Goal: Task Accomplishment & Management: Complete application form

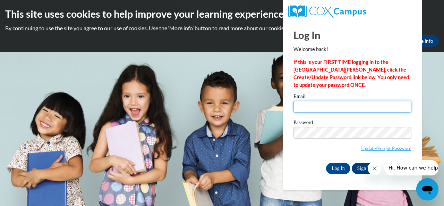
click at [328, 105] on input "Email" at bounding box center [352, 107] width 118 height 12
type input "[EMAIL_ADDRESS][DOMAIN_NAME]"
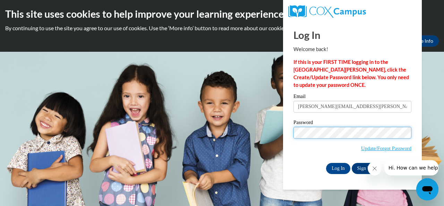
click at [326, 163] on input "Log In" at bounding box center [338, 168] width 24 height 11
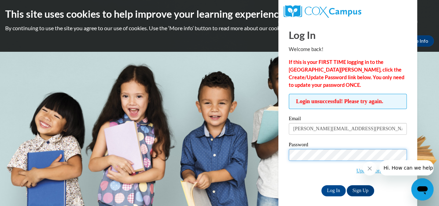
click at [321, 185] on input "Log In" at bounding box center [333, 190] width 24 height 11
click at [370, 167] on icon "Close message from company" at bounding box center [370, 168] width 6 height 6
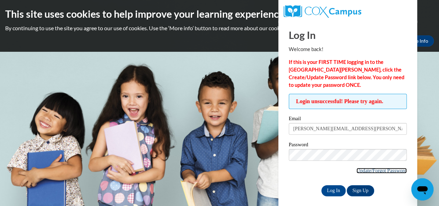
click at [366, 171] on link "Update/Forgot Password" at bounding box center [381, 170] width 50 height 6
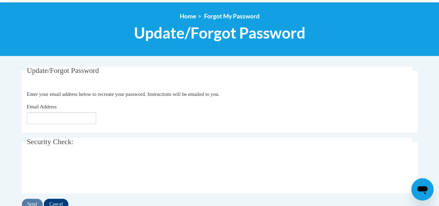
scroll to position [77, 0]
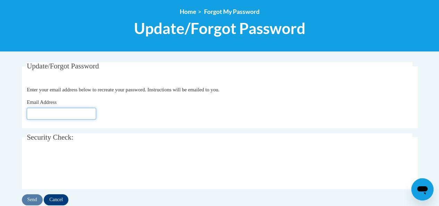
click at [56, 114] on input "Email Address" at bounding box center [61, 113] width 69 height 12
type input "[EMAIL_ADDRESS][DOMAIN_NAME]"
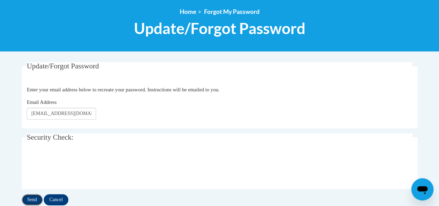
click at [35, 197] on input "Send" at bounding box center [32, 199] width 21 height 11
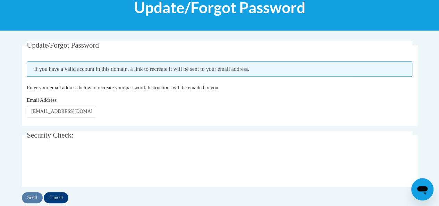
scroll to position [98, 0]
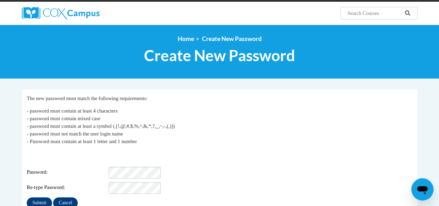
scroll to position [84, 0]
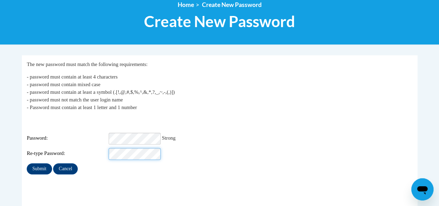
click at [27, 163] on input "Submit" at bounding box center [39, 168] width 25 height 11
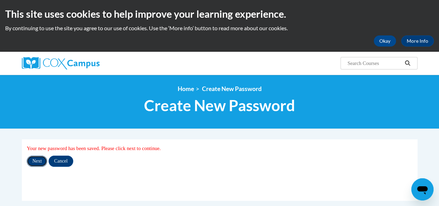
click at [32, 158] on input "Next" at bounding box center [37, 160] width 20 height 11
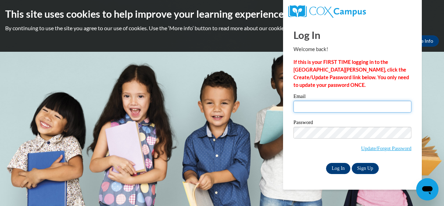
type input "ross.diana.j@muscogee.k12.ga.us"
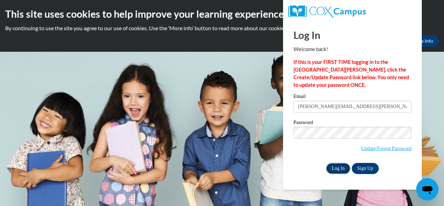
click at [336, 169] on input "Log In" at bounding box center [338, 168] width 24 height 11
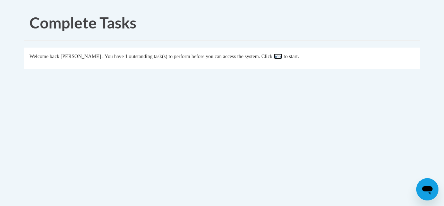
click at [282, 57] on link "here" at bounding box center [278, 56] width 9 height 6
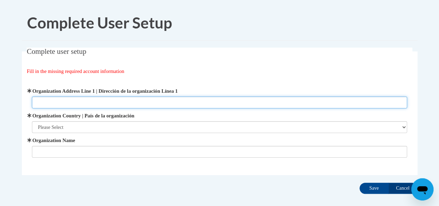
click at [204, 98] on input "Organization Address Line 1 | Dirección de la organización Línea 1" at bounding box center [219, 102] width 375 height 12
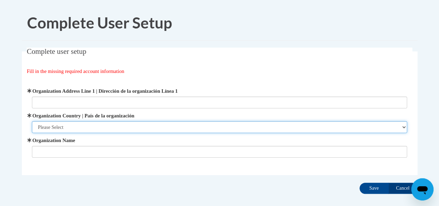
click at [200, 124] on select "Please Select United States | Estados Unidos Outside of the United States | Fue…" at bounding box center [219, 127] width 375 height 12
select select "ad49bcad-a171-4b2e-b99c-48b446064914"
click at [32, 121] on select "Please Select United States | Estados Unidos Outside of the United States | Fue…" at bounding box center [219, 127] width 375 height 12
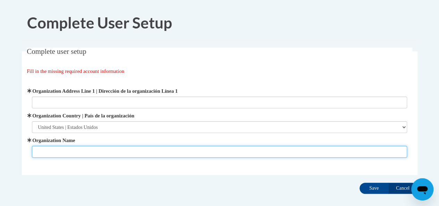
click at [188, 152] on input "Organization Name" at bounding box center [219, 152] width 375 height 12
type input "Georgetown Elementary"
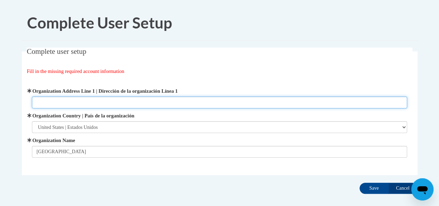
click at [142, 100] on input "Organization Address Line 1 | Dirección de la organización Línea 1" at bounding box center [219, 102] width 375 height 12
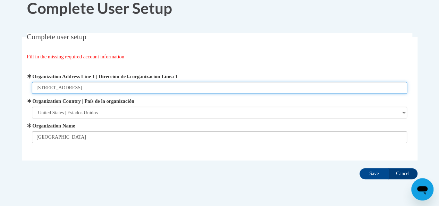
scroll to position [18, 0]
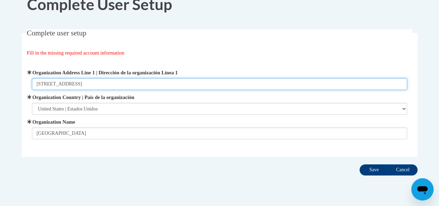
type input "954 High Ln"
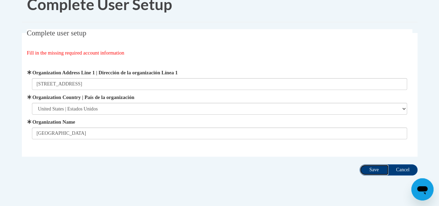
click at [368, 172] on input "Save" at bounding box center [373, 169] width 29 height 11
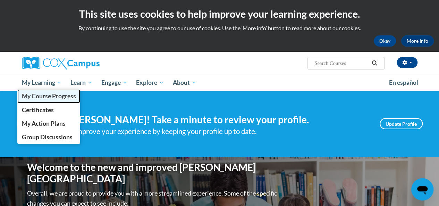
click at [60, 90] on link "My Course Progress" at bounding box center [48, 96] width 63 height 14
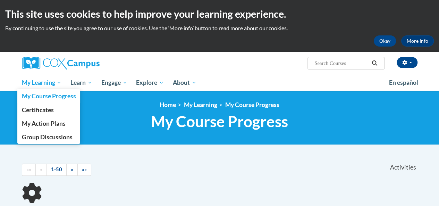
click at [57, 82] on span "My Learning" at bounding box center [41, 82] width 40 height 8
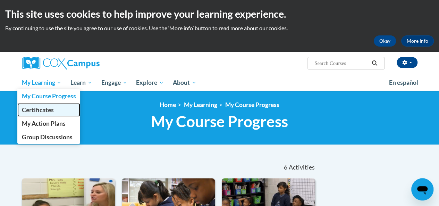
click at [44, 114] on link "Certificates" at bounding box center [48, 110] width 63 height 14
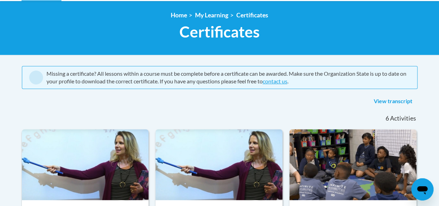
scroll to position [89, 0]
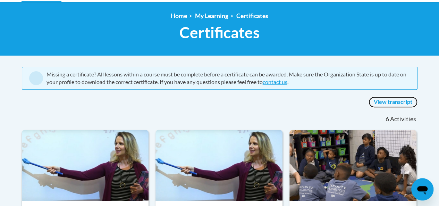
click at [388, 102] on link "View transcript" at bounding box center [392, 101] width 49 height 11
